Goal: Task Accomplishment & Management: Use online tool/utility

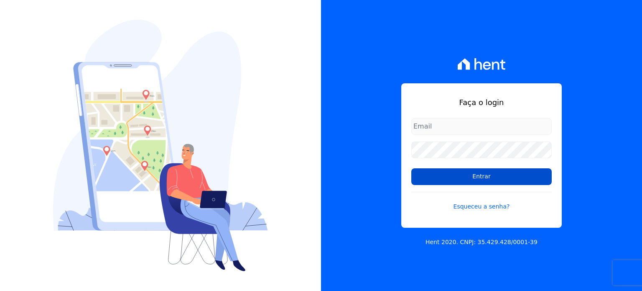
type input "rafaeloliveira@construtoravitale.com.br"
click at [477, 171] on input "Entrar" at bounding box center [481, 176] width 140 height 17
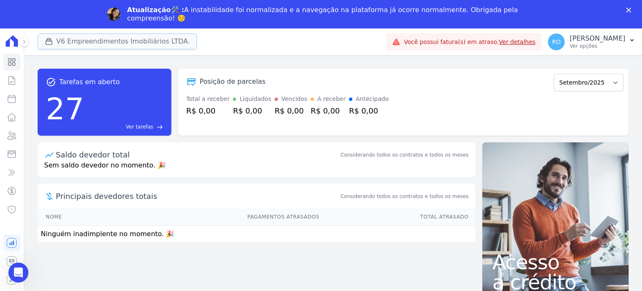
click at [66, 37] on button "V6 Empreendimentos Imobiliários LTDA." at bounding box center [118, 41] width 160 height 16
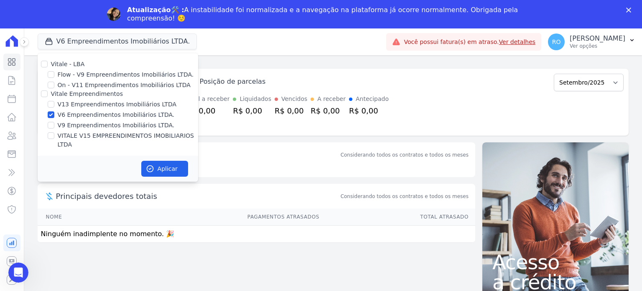
click at [70, 105] on label "V13 Empreendimentos Imobiliários LTDA" at bounding box center [117, 104] width 119 height 9
click at [54, 105] on input "V13 Empreendimentos Imobiliários LTDA" at bounding box center [51, 104] width 7 height 7
checkbox input "true"
click at [69, 113] on label "V6 Empreendimentos Imobiliários LTDA." at bounding box center [116, 114] width 117 height 9
click at [54, 113] on input "V6 Empreendimentos Imobiliários LTDA." at bounding box center [51, 114] width 7 height 7
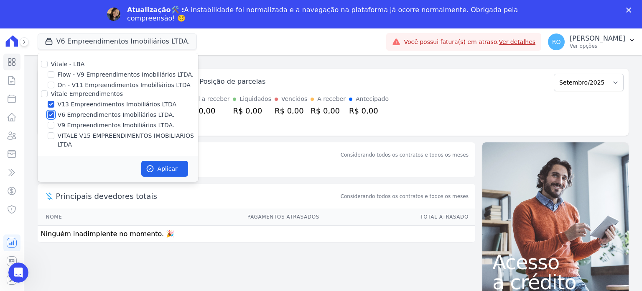
checkbox input "false"
click at [73, 138] on label "VITALE V15 EMPREENDIMENTOS IMOBILIARIOS LTDA" at bounding box center [128, 140] width 140 height 18
click at [54, 138] on input "VITALE V15 EMPREENDIMENTOS IMOBILIARIOS LTDA" at bounding box center [51, 135] width 7 height 7
checkbox input "true"
click at [147, 164] on icon "button" at bounding box center [150, 168] width 8 height 8
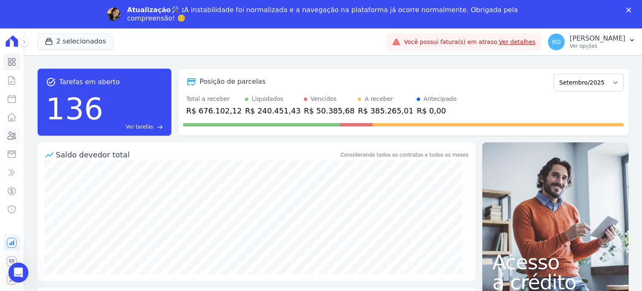
click at [16, 140] on icon at bounding box center [12, 135] width 10 height 10
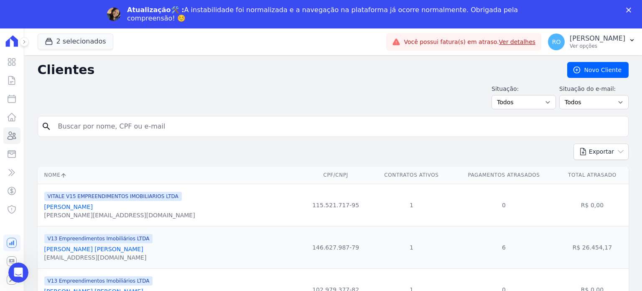
click at [90, 107] on div "Situação: Todos Adimplentes Inadimplentes Situação do e-mail: Todos Confirmado …" at bounding box center [333, 96] width 591 height 25
click at [92, 125] on input "search" at bounding box center [339, 126] width 572 height 17
type input "felipe"
click at [112, 127] on input "felipe" at bounding box center [339, 126] width 572 height 17
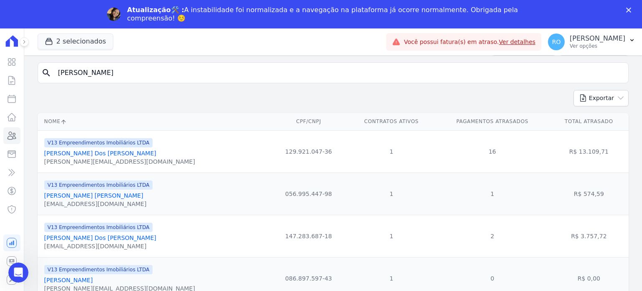
scroll to position [60, 0]
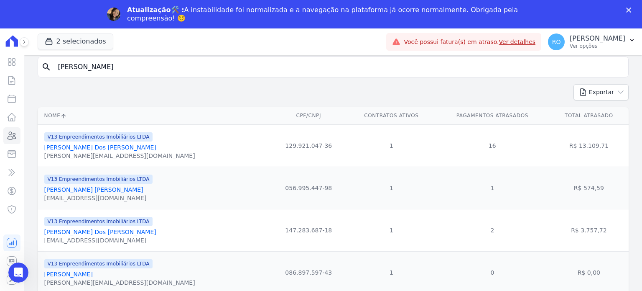
click at [105, 233] on link "Felipe Faustino Dos Santos" at bounding box center [100, 231] width 112 height 7
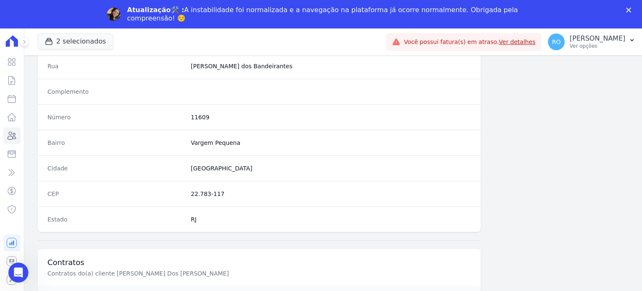
scroll to position [489, 0]
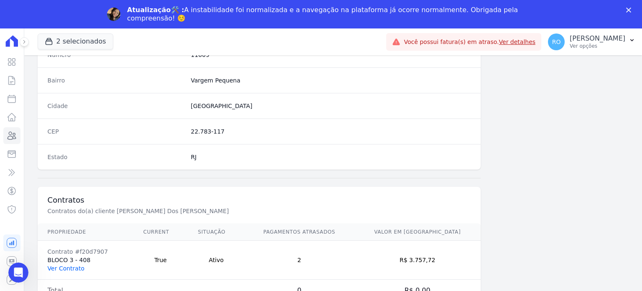
click at [77, 268] on link "Ver Contrato" at bounding box center [66, 268] width 37 height 7
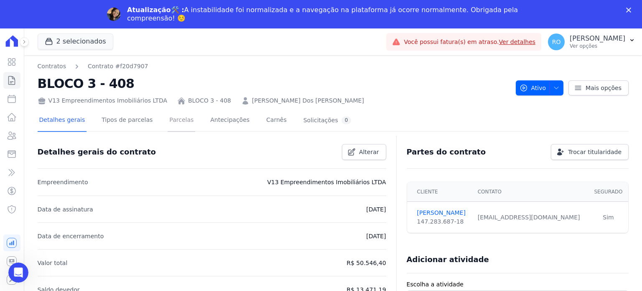
click at [168, 118] on link "Parcelas" at bounding box center [182, 121] width 28 height 22
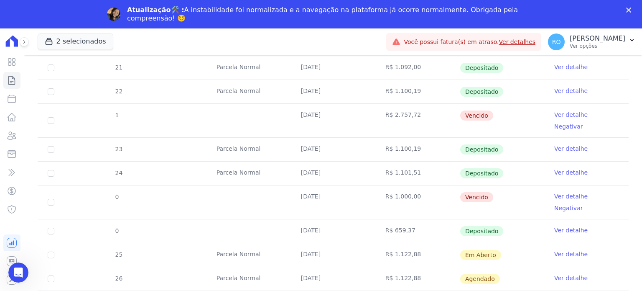
scroll to position [334, 0]
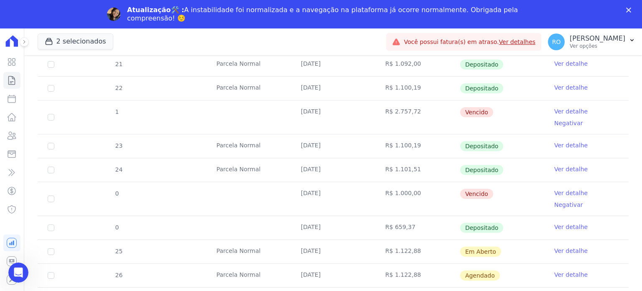
click at [563, 112] on link "Ver detalhe" at bounding box center [570, 111] width 33 height 8
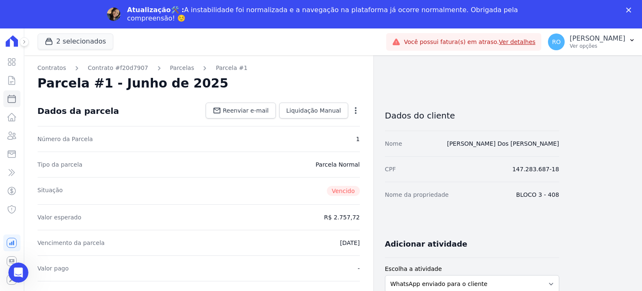
click at [354, 111] on icon "button" at bounding box center [356, 110] width 8 height 8
click at [335, 138] on link "Cancelar Cobrança" at bounding box center [320, 136] width 74 height 15
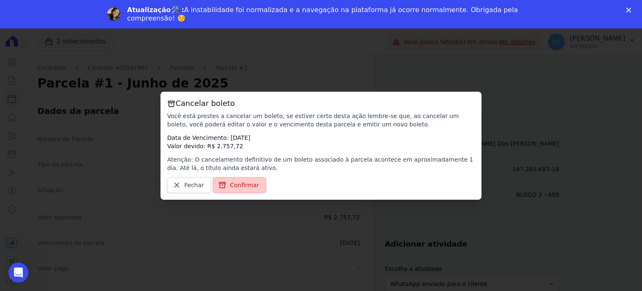
click at [236, 185] on span "Confirmar" at bounding box center [244, 185] width 29 height 8
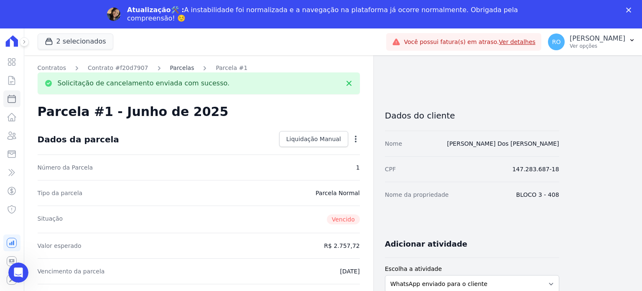
click at [170, 68] on link "Parcelas" at bounding box center [182, 68] width 24 height 9
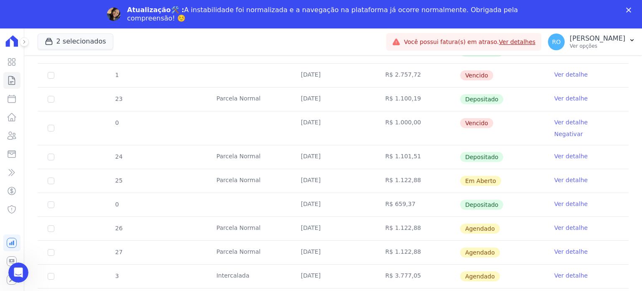
scroll to position [376, 0]
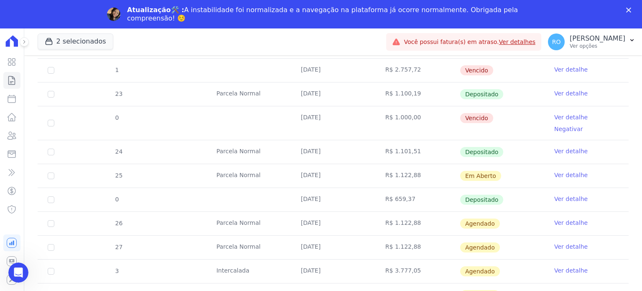
click at [559, 117] on link "Ver detalhe" at bounding box center [570, 117] width 33 height 8
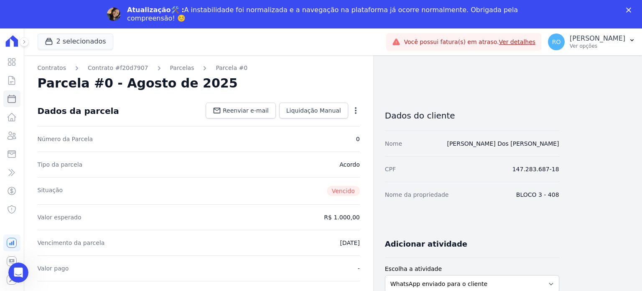
click at [354, 115] on div "Open options" at bounding box center [356, 111] width 8 height 10
click at [356, 112] on icon "button" at bounding box center [356, 110] width 8 height 8
click at [329, 135] on link "Cancelar Cobrança" at bounding box center [320, 136] width 74 height 15
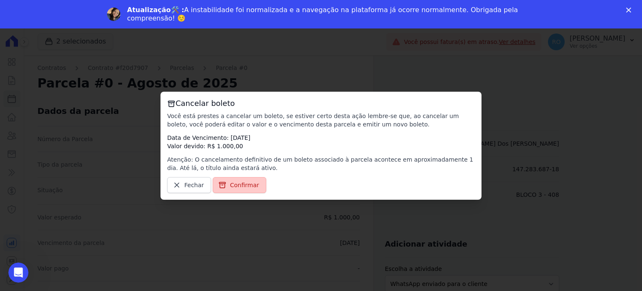
click at [252, 181] on span "Confirmar" at bounding box center [244, 185] width 29 height 8
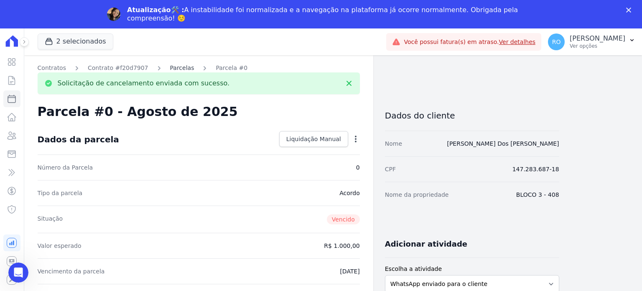
click at [170, 71] on link "Parcelas" at bounding box center [182, 68] width 24 height 9
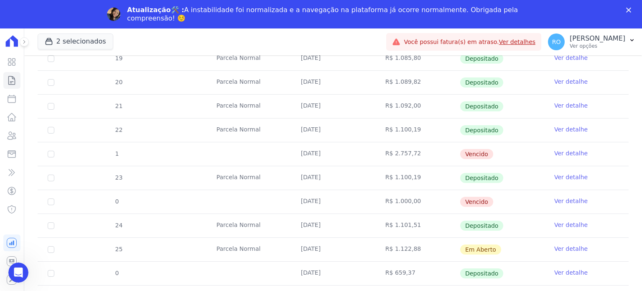
scroll to position [334, 0]
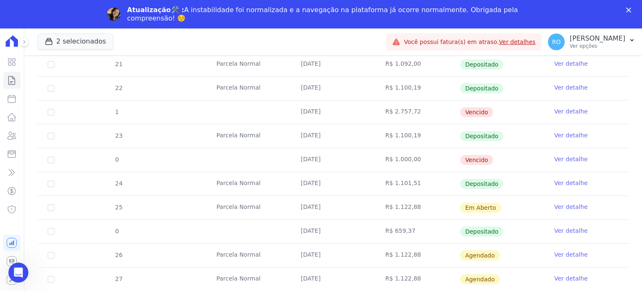
click at [560, 207] on link "Ver detalhe" at bounding box center [570, 206] width 33 height 8
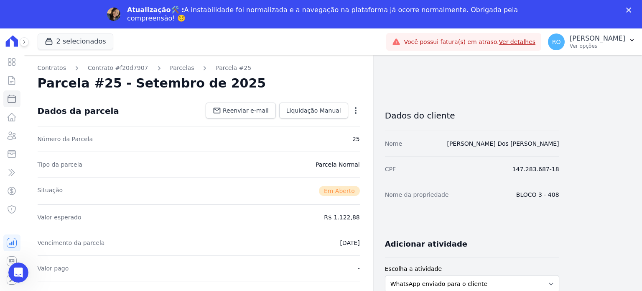
click at [354, 110] on icon "button" at bounding box center [356, 110] width 8 height 8
click at [334, 137] on link "Cancelar Cobrança" at bounding box center [320, 136] width 74 height 15
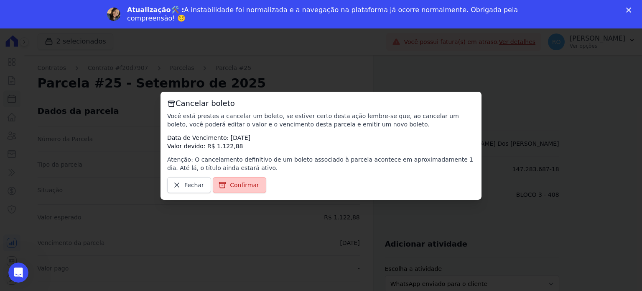
click at [238, 184] on span "Confirmar" at bounding box center [244, 185] width 29 height 8
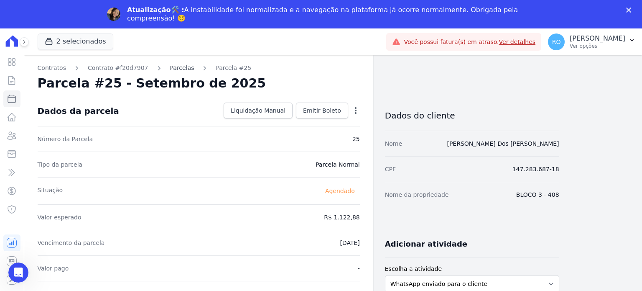
click at [170, 68] on link "Parcelas" at bounding box center [182, 68] width 24 height 9
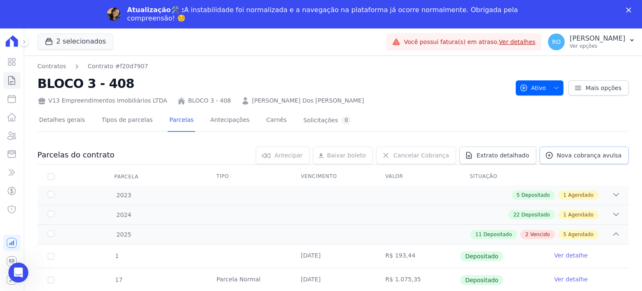
click at [561, 152] on span "Nova cobrança avulsa" at bounding box center [589, 155] width 65 height 8
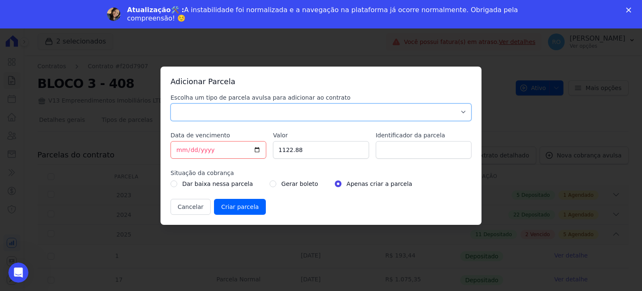
click at [186, 112] on select "Parcela Normal Sinal Caução Intercalada Chaves Pré Chaves Pós Chaves Taxas Quit…" at bounding box center [321, 112] width 301 height 18
select select "others"
click at [171, 103] on select "Parcela Normal Sinal Caução Intercalada Chaves Pré Chaves Pós Chaves Taxas Quit…" at bounding box center [321, 112] width 301 height 18
click at [257, 148] on input "2025-09-16" at bounding box center [219, 150] width 96 height 18
type input "2025-09-20"
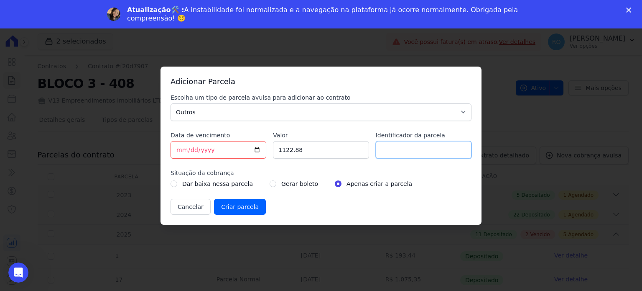
click at [402, 152] on input "Identificador da parcela" at bounding box center [424, 150] width 96 height 18
type input "BOL AVULSO - 339660"
click at [270, 183] on input "radio" at bounding box center [273, 183] width 7 height 7
radio input "true"
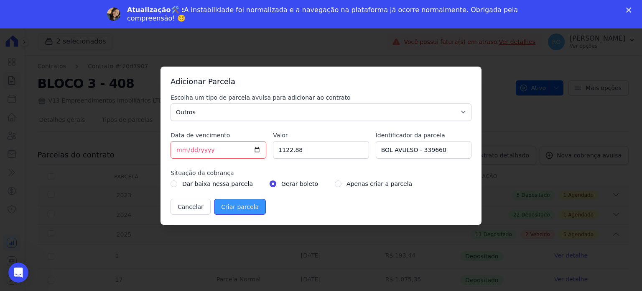
click at [237, 202] on input "Criar parcela" at bounding box center [240, 207] width 52 height 16
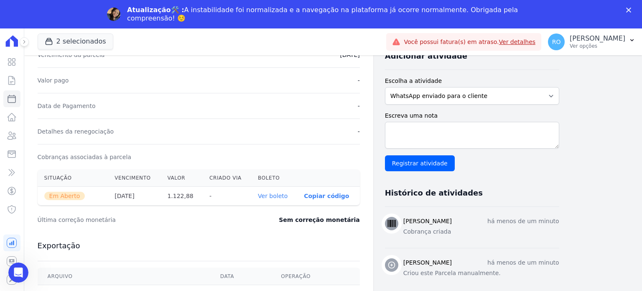
scroll to position [209, 0]
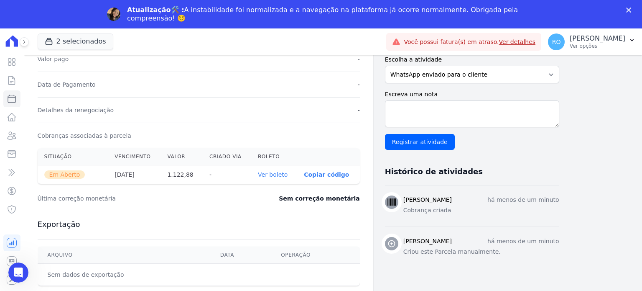
click at [274, 176] on link "Ver boleto" at bounding box center [273, 174] width 30 height 7
click at [10, 101] on icon at bounding box center [12, 99] width 10 height 10
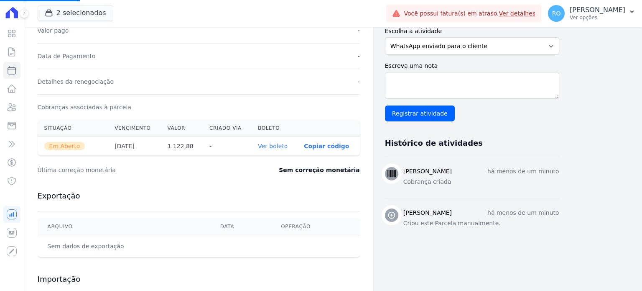
select select
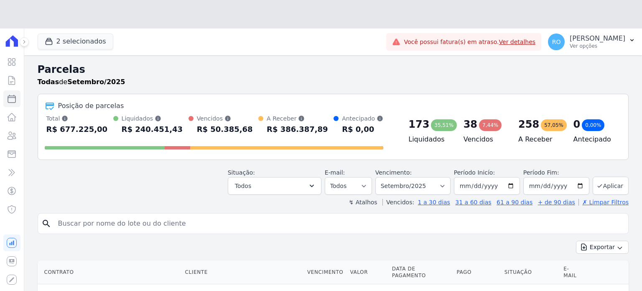
click at [321, 156] on header "Parcelas Todas de Setembro/2025 Posição de parcelas Total Soma das parcelas pag…" at bounding box center [333, 134] width 591 height 144
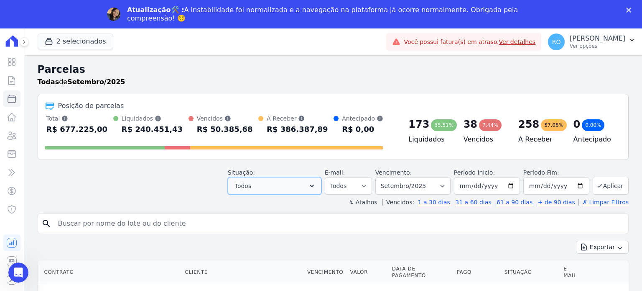
click at [316, 189] on icon "button" at bounding box center [312, 185] width 8 height 8
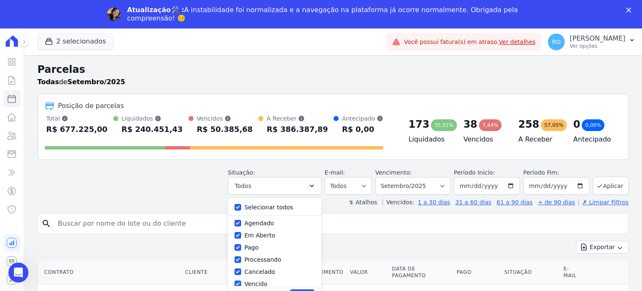
click at [277, 209] on label "Selecionar todos" at bounding box center [269, 207] width 49 height 7
click at [241, 209] on input "Selecionar todos" at bounding box center [238, 207] width 7 height 7
checkbox input "false"
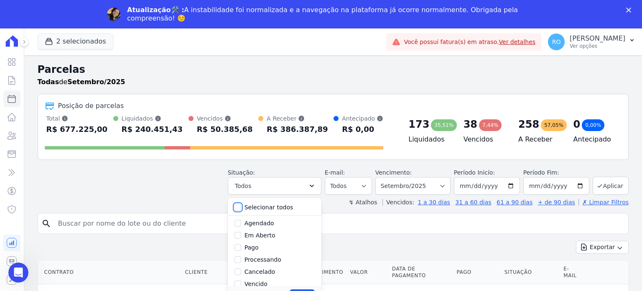
checkbox input "false"
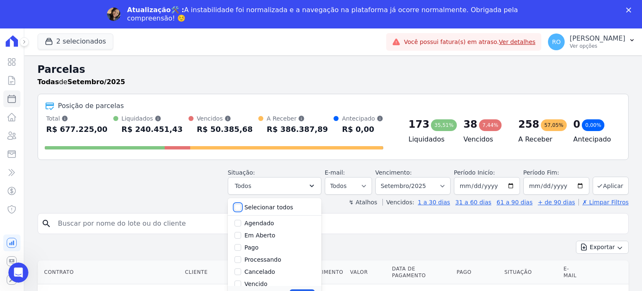
checkbox input "false"
click at [258, 247] on label "Pago" at bounding box center [252, 247] width 14 height 7
click at [241, 247] on input "Pago" at bounding box center [238, 247] width 7 height 7
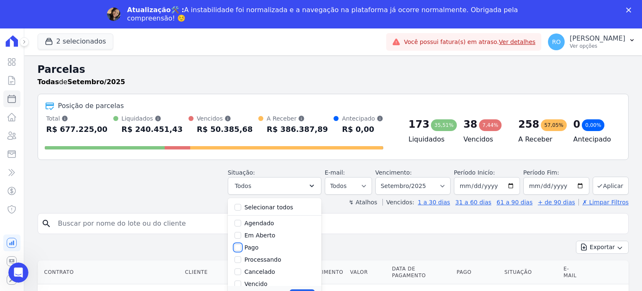
checkbox input "true"
click at [262, 240] on label "Transferindo" at bounding box center [263, 240] width 36 height 7
click at [241, 240] on input "Transferindo" at bounding box center [238, 240] width 7 height 7
checkbox input "true"
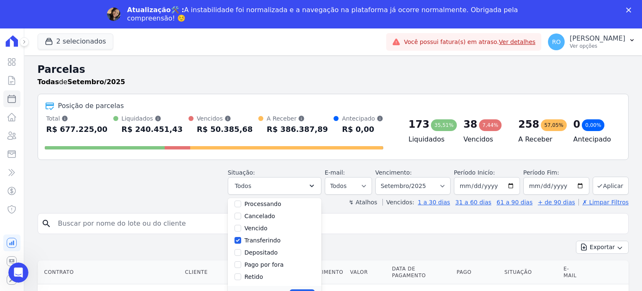
click at [263, 250] on label "Depositado" at bounding box center [261, 252] width 33 height 7
click at [241, 250] on input "Depositado" at bounding box center [238, 252] width 7 height 7
checkbox input "true"
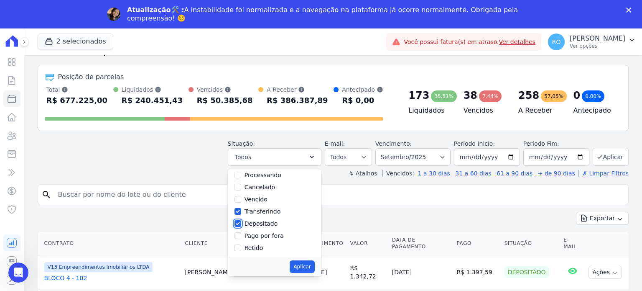
scroll to position [42, 0]
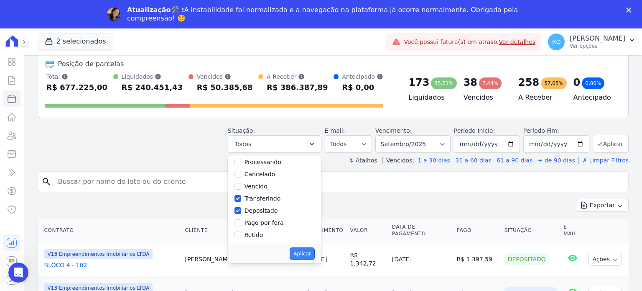
click at [314, 254] on button "Aplicar" at bounding box center [302, 253] width 25 height 13
select select "paid"
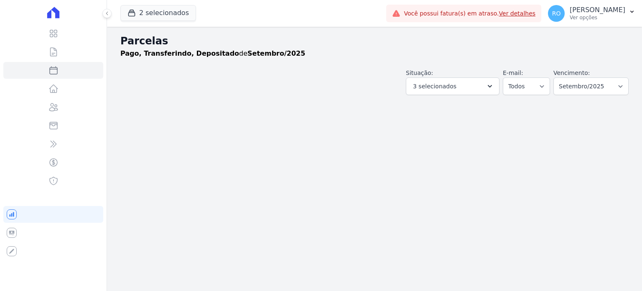
select select
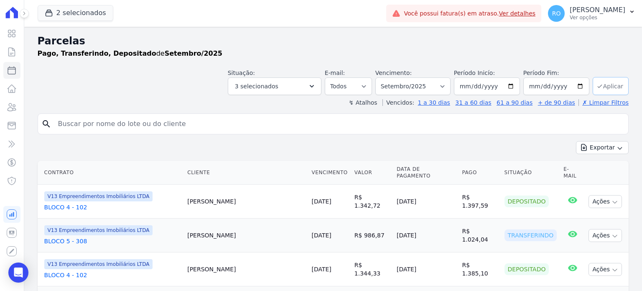
click at [599, 83] on button "Aplicar" at bounding box center [611, 86] width 36 height 18
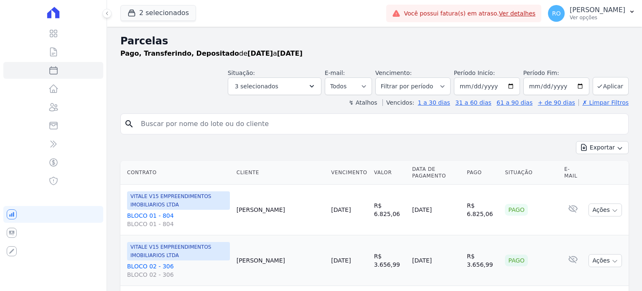
select select
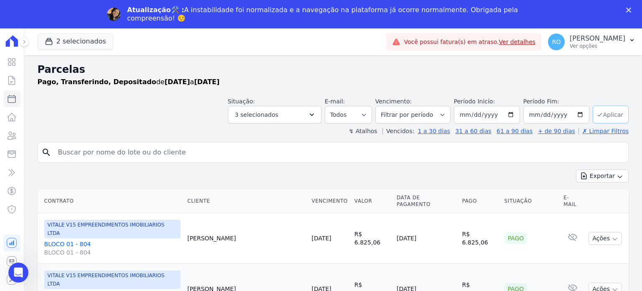
click at [605, 115] on button "Aplicar" at bounding box center [611, 114] width 36 height 18
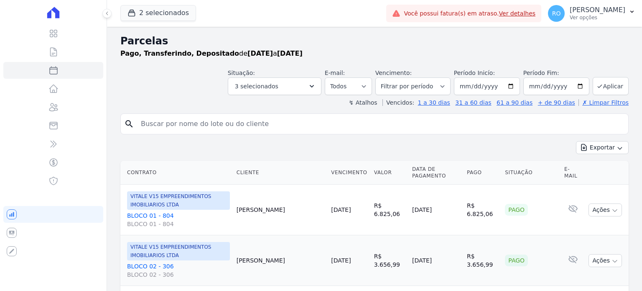
select select
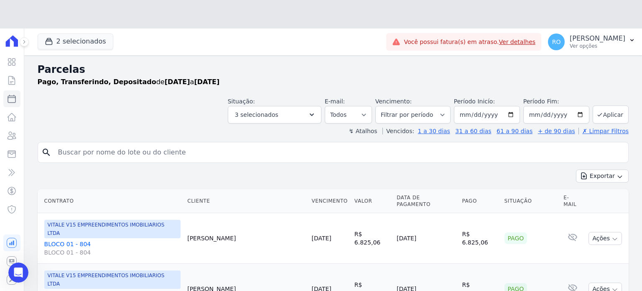
click at [591, 147] on input "search" at bounding box center [339, 152] width 572 height 17
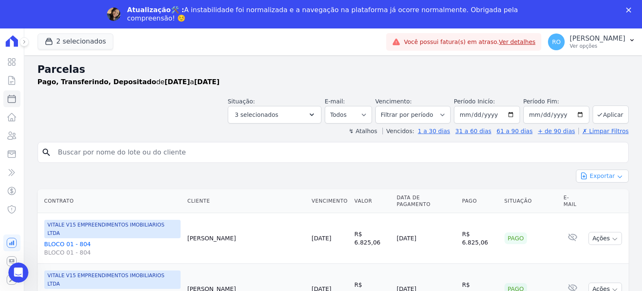
click at [591, 174] on button "Exportar" at bounding box center [602, 175] width 53 height 13
click at [596, 209] on span "Exportar CSV" at bounding box center [601, 210] width 44 height 8
click at [595, 43] on p "Ver opções" at bounding box center [598, 46] width 56 height 7
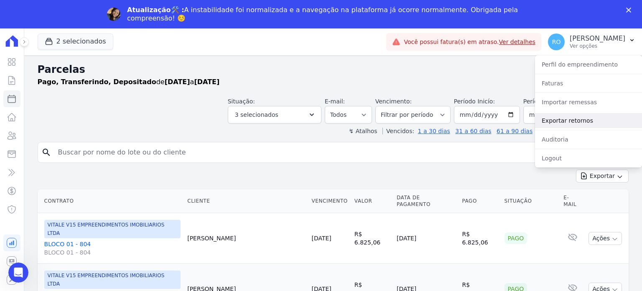
click at [580, 122] on link "Exportar retornos" at bounding box center [588, 120] width 107 height 15
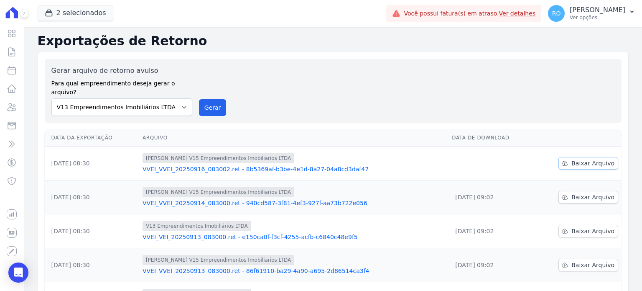
click at [569, 157] on link "Baixar Arquivo" at bounding box center [588, 163] width 60 height 13
click at [212, 99] on button "Gerar" at bounding box center [213, 107] width 28 height 17
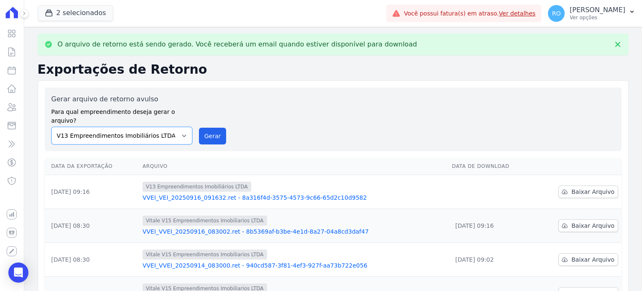
click at [186, 127] on select "Flow - V9 Empreendimentos Imobiliários LTDA. On - V11 Empreendimentos Imobiliár…" at bounding box center [121, 136] width 141 height 18
select select "43a01992-2921-4595-aa0d-28e05d992a61"
click at [51, 127] on select "Flow - V9 Empreendimentos Imobiliários LTDA. On - V11 Empreendimentos Imobiliár…" at bounding box center [121, 136] width 141 height 18
click at [207, 128] on button "Gerar" at bounding box center [213, 135] width 28 height 17
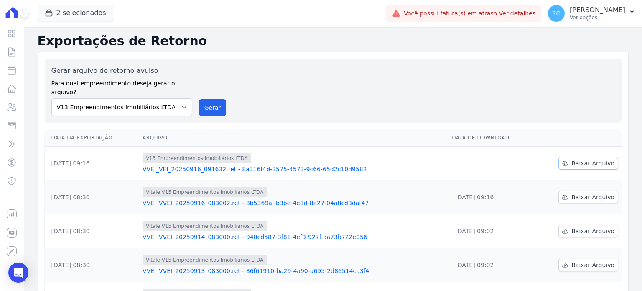
click at [563, 160] on icon at bounding box center [564, 163] width 7 height 7
